Goal: Find specific page/section: Find specific page/section

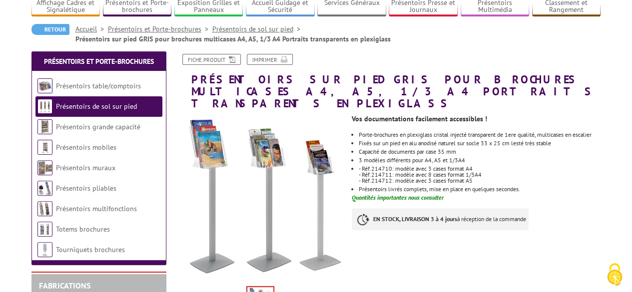
scroll to position [80, 0]
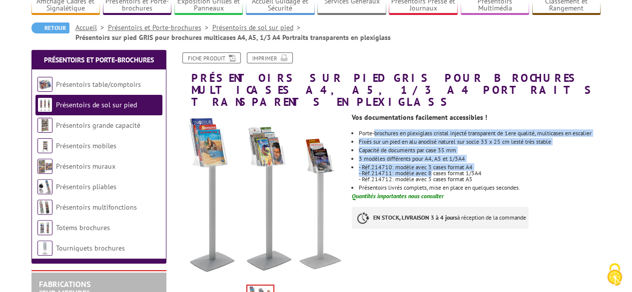
drag, startPoint x: 375, startPoint y: 124, endPoint x: 426, endPoint y: 167, distance: 67.1
click at [426, 167] on ul "Porte-brochures en plexiglass cristal injecté transparent de 1ere qualité, mult…" at bounding box center [476, 160] width 249 height 60
click at [426, 170] on p "- Réf.214711: modèle avec 8 cases format 1/3A4" at bounding box center [480, 173] width 242 height 6
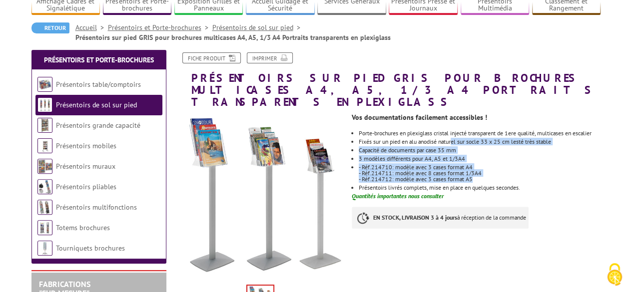
drag, startPoint x: 472, startPoint y: 172, endPoint x: 456, endPoint y: 133, distance: 42.6
click at [456, 133] on ul "Porte-brochures en plexiglass cristal injecté transparent de 1ere qualité, mult…" at bounding box center [476, 160] width 249 height 60
click at [456, 139] on li "Fixés sur un pied en alu anodisé naturel sur socle 33 x 25 cm lesté très stable" at bounding box center [480, 142] width 242 height 6
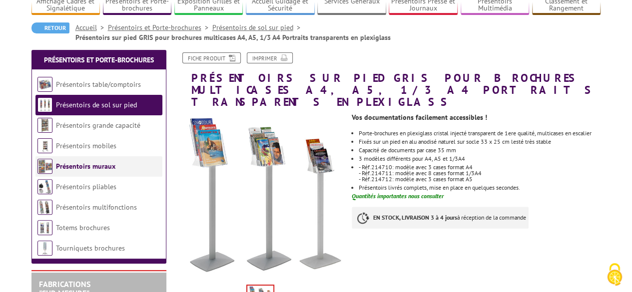
click at [92, 166] on link "Présentoirs muraux" at bounding box center [85, 166] width 59 height 9
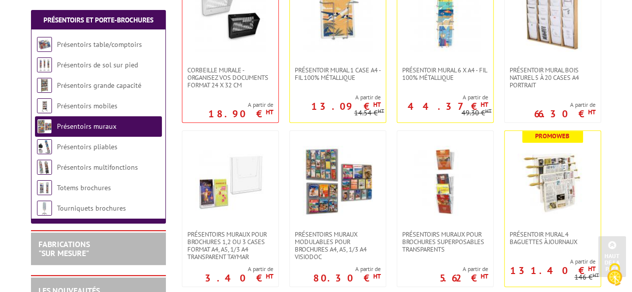
scroll to position [280, 0]
